Goal: Information Seeking & Learning: Learn about a topic

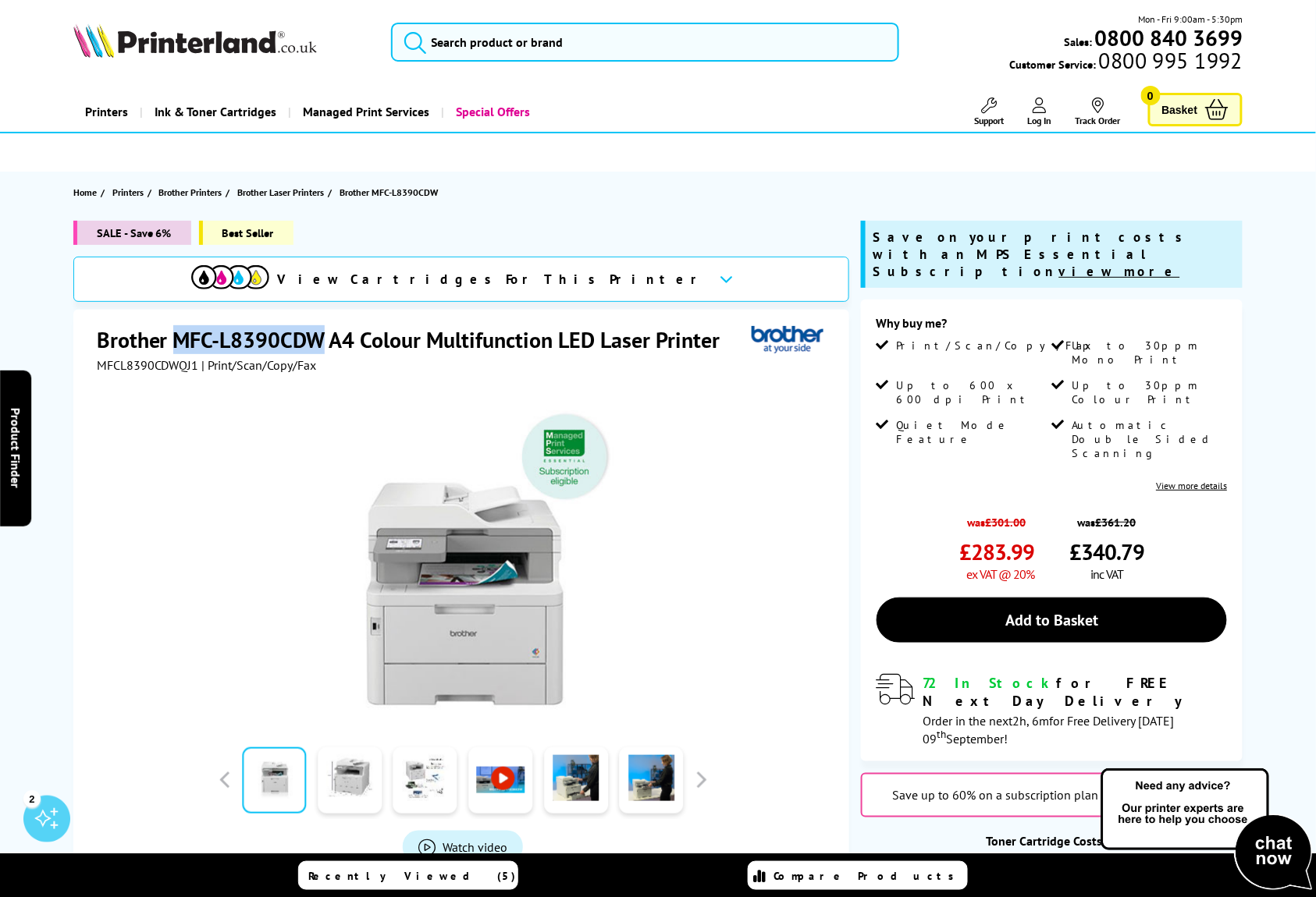
drag, startPoint x: 320, startPoint y: 334, endPoint x: 181, endPoint y: 338, distance: 139.1
click at [181, 338] on h1 "Brother MFC-L8390CDW A4 Colour Multifunction LED Laser Printer" at bounding box center [415, 339] width 639 height 28
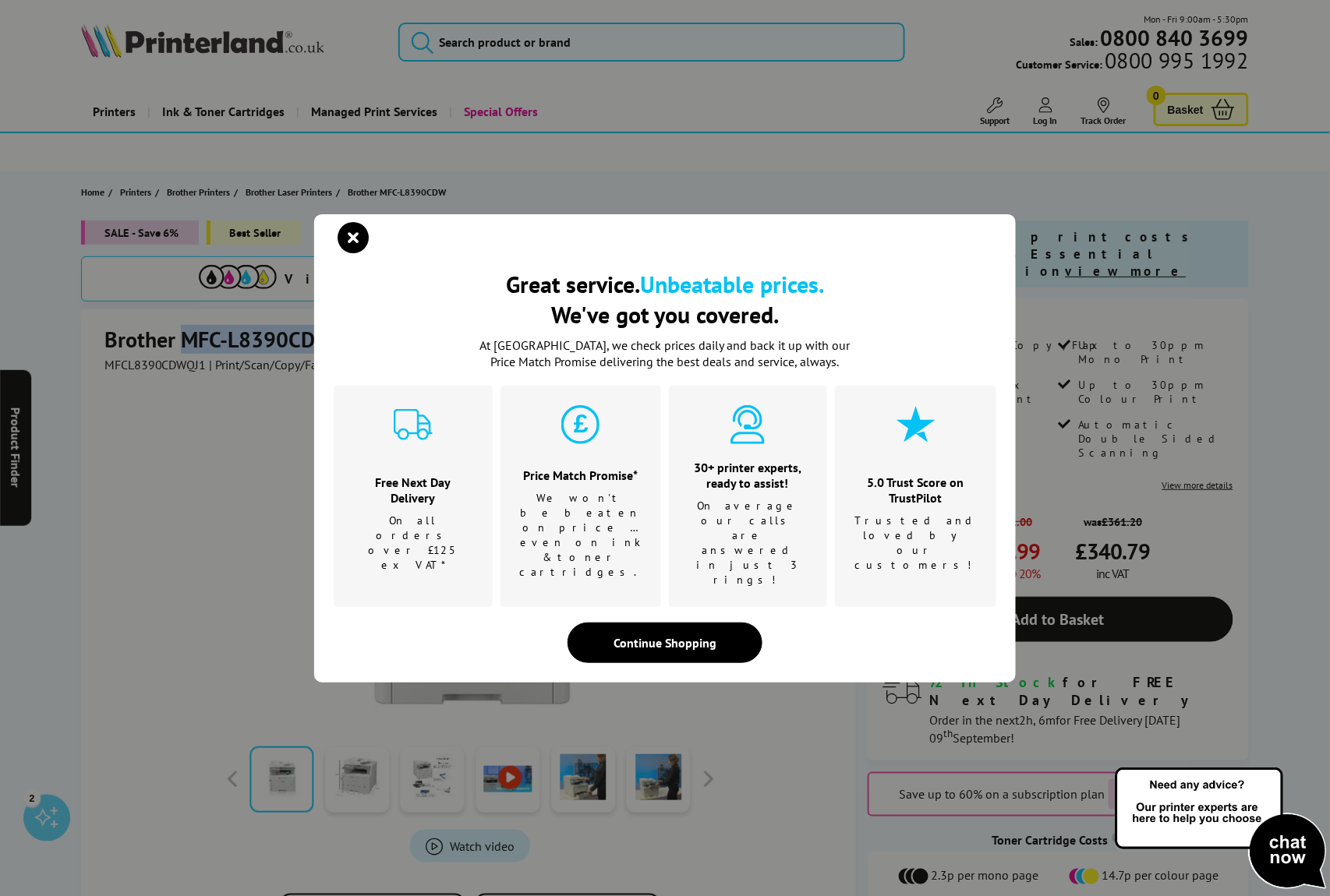
copy h1 "MFC-L8390CDW"
click at [348, 253] on icon "close modal" at bounding box center [353, 238] width 31 height 31
